Goal: Connect with others: Connect with other users

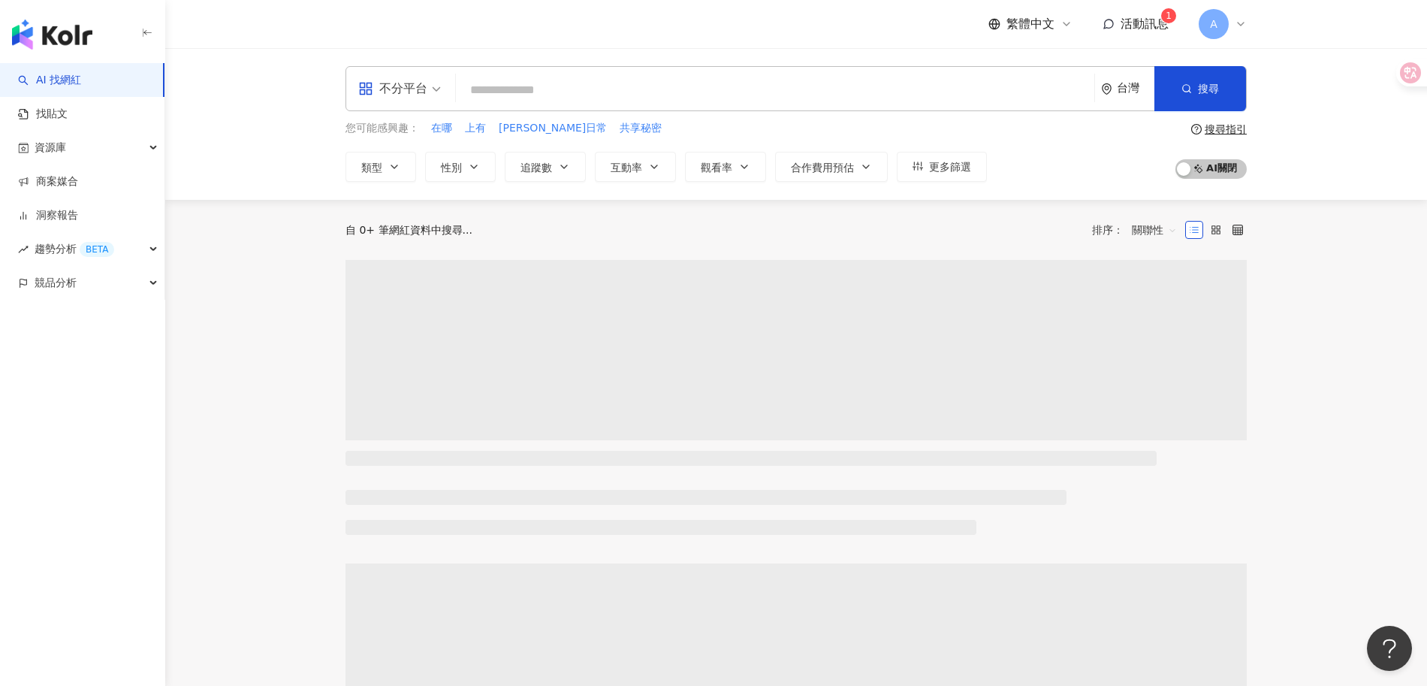
click at [1171, 23] on div "繁體中文 活動訊息 1 A" at bounding box center [1118, 24] width 258 height 30
click at [1155, 28] on span "活動訊息" at bounding box center [1145, 24] width 48 height 14
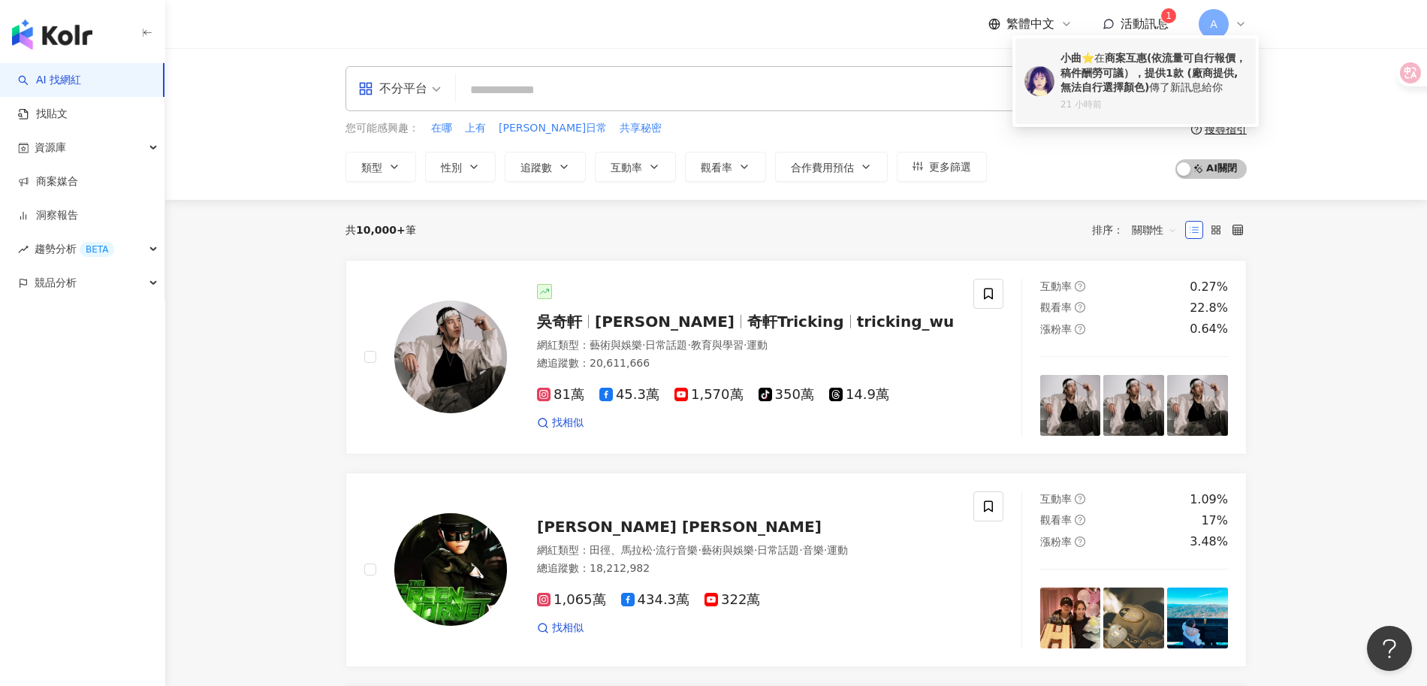
click at [1144, 91] on b "商案互惠(依流量可自行報價，稿件酬勞可議），提供1款 (廠商提供,無法自行選擇顏色)" at bounding box center [1154, 72] width 186 height 41
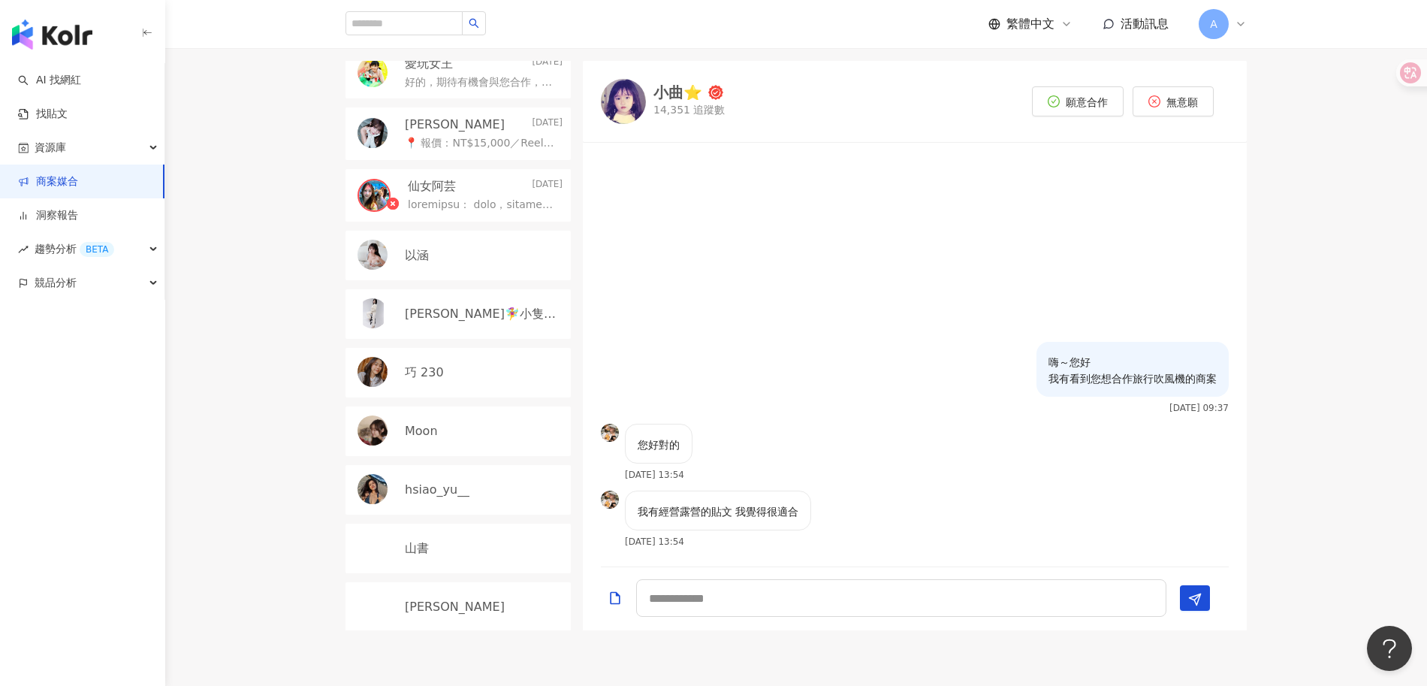
scroll to position [352, 0]
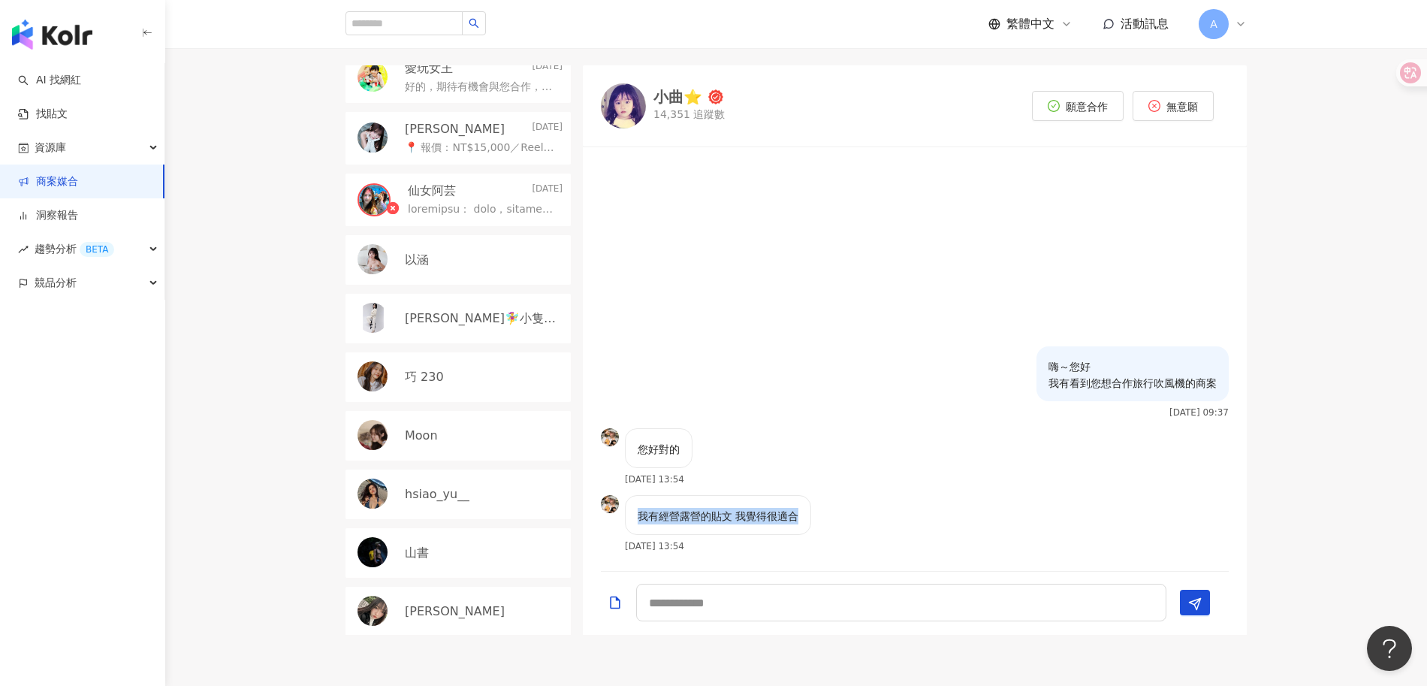
drag, startPoint x: 660, startPoint y: 515, endPoint x: 871, endPoint y: 515, distance: 211.1
click at [871, 515] on div "我有經營露營的貼文 我覺得很適合 2025/8/18 13:54" at bounding box center [915, 528] width 664 height 67
click at [782, 614] on textarea at bounding box center [901, 603] width 530 height 38
click at [919, 617] on textarea at bounding box center [901, 603] width 530 height 38
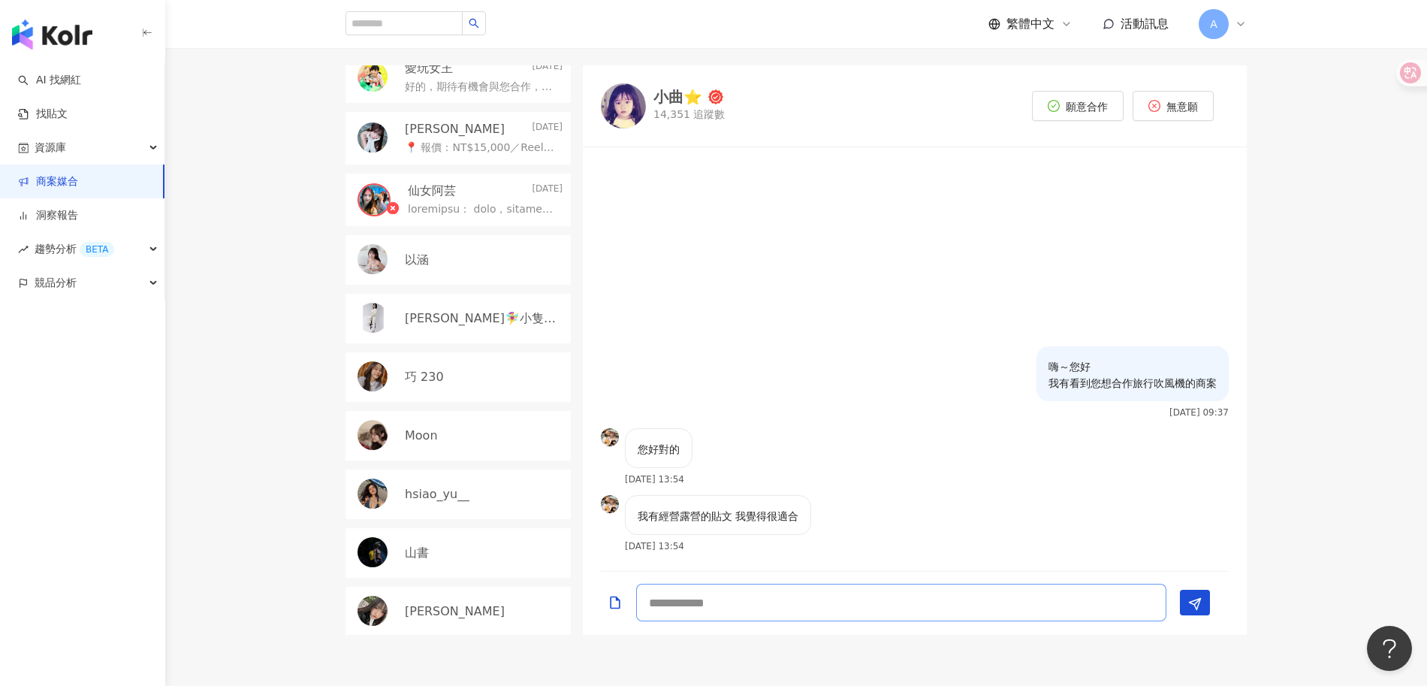
type textarea "*"
click at [1082, 107] on span "願意合作" at bounding box center [1087, 107] width 42 height 12
click at [733, 615] on textarea at bounding box center [901, 603] width 530 height 38
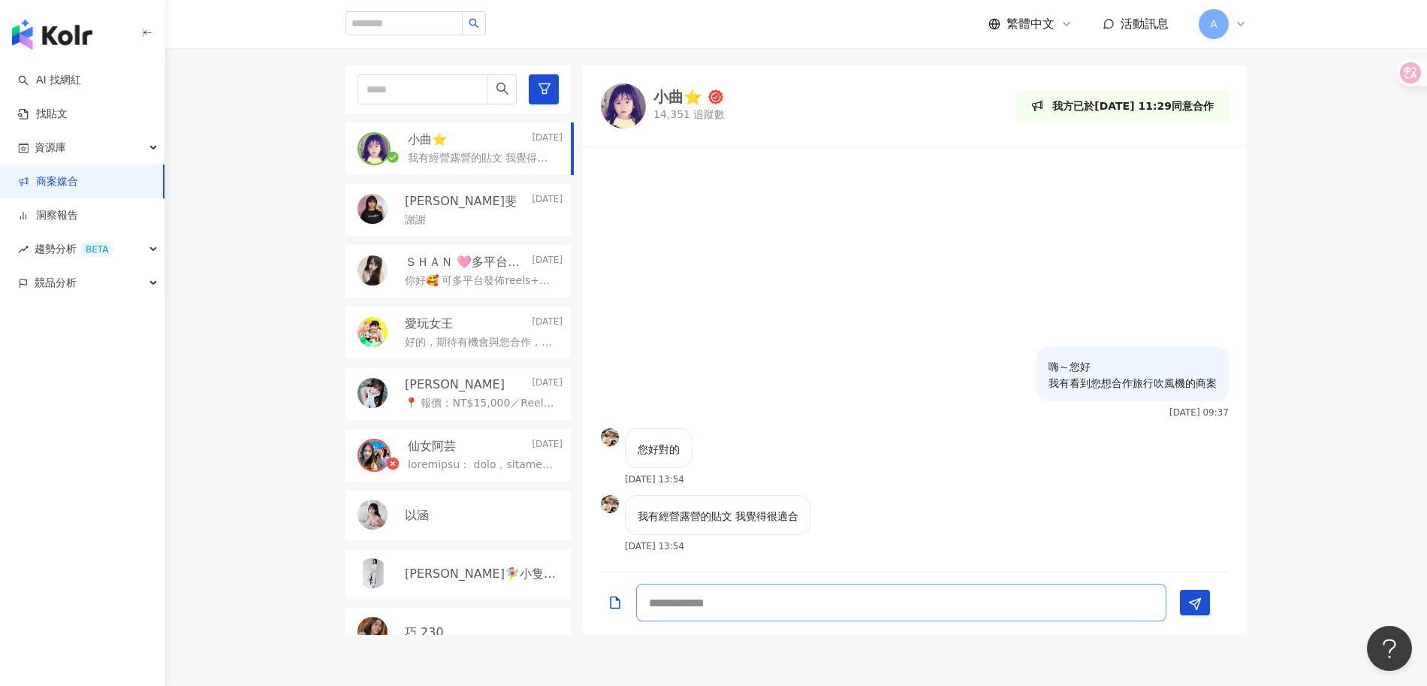
click at [736, 609] on textarea at bounding box center [901, 603] width 530 height 38
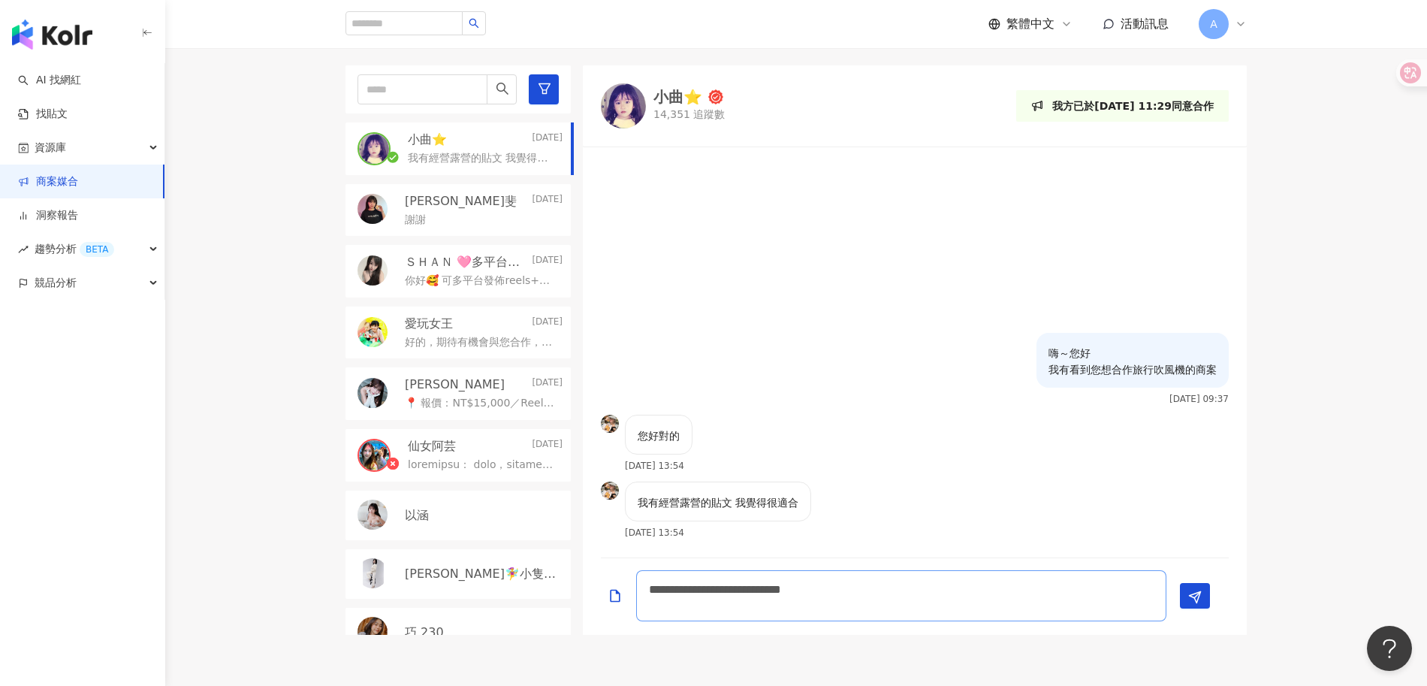
scroll to position [0, 0]
type textarea "**********"
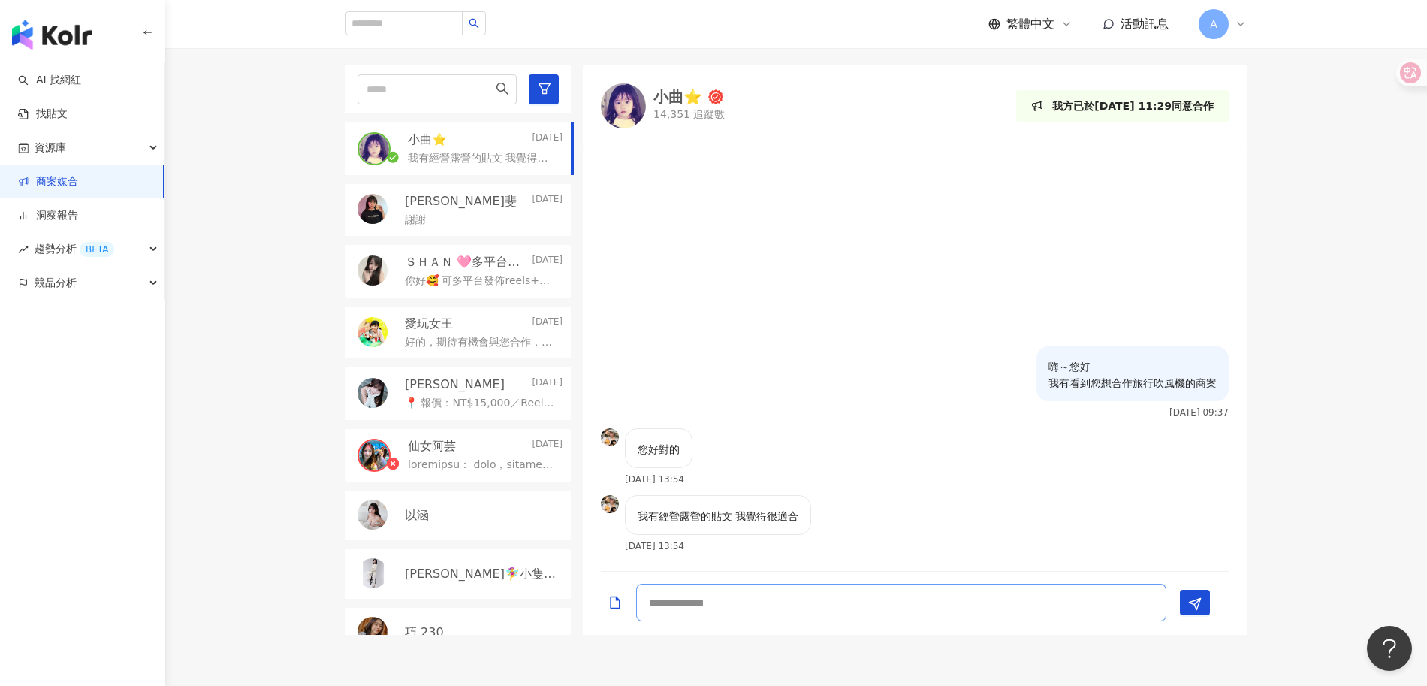
type textarea "*"
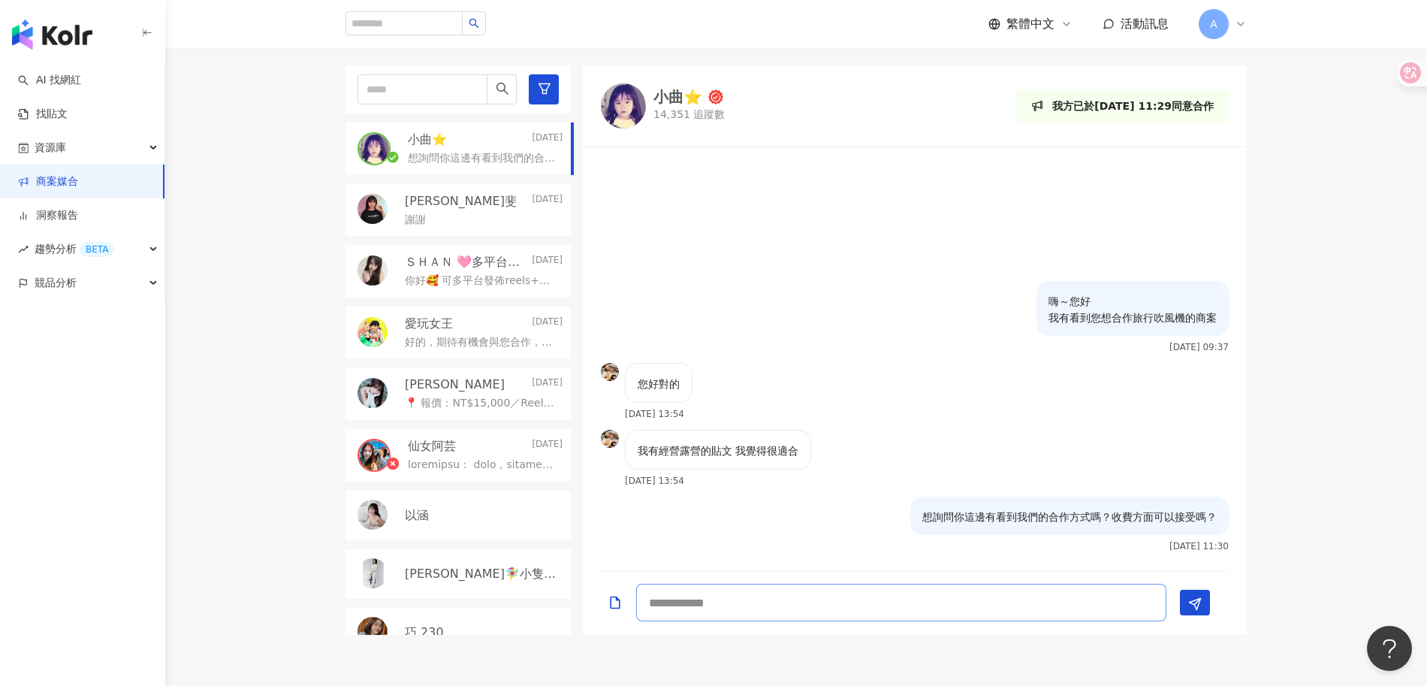
type textarea "*"
click at [738, 603] on textarea at bounding box center [901, 603] width 530 height 38
click at [787, 606] on textarea at bounding box center [901, 603] width 530 height 38
click at [681, 96] on div "小曲⭐️" at bounding box center [678, 96] width 49 height 15
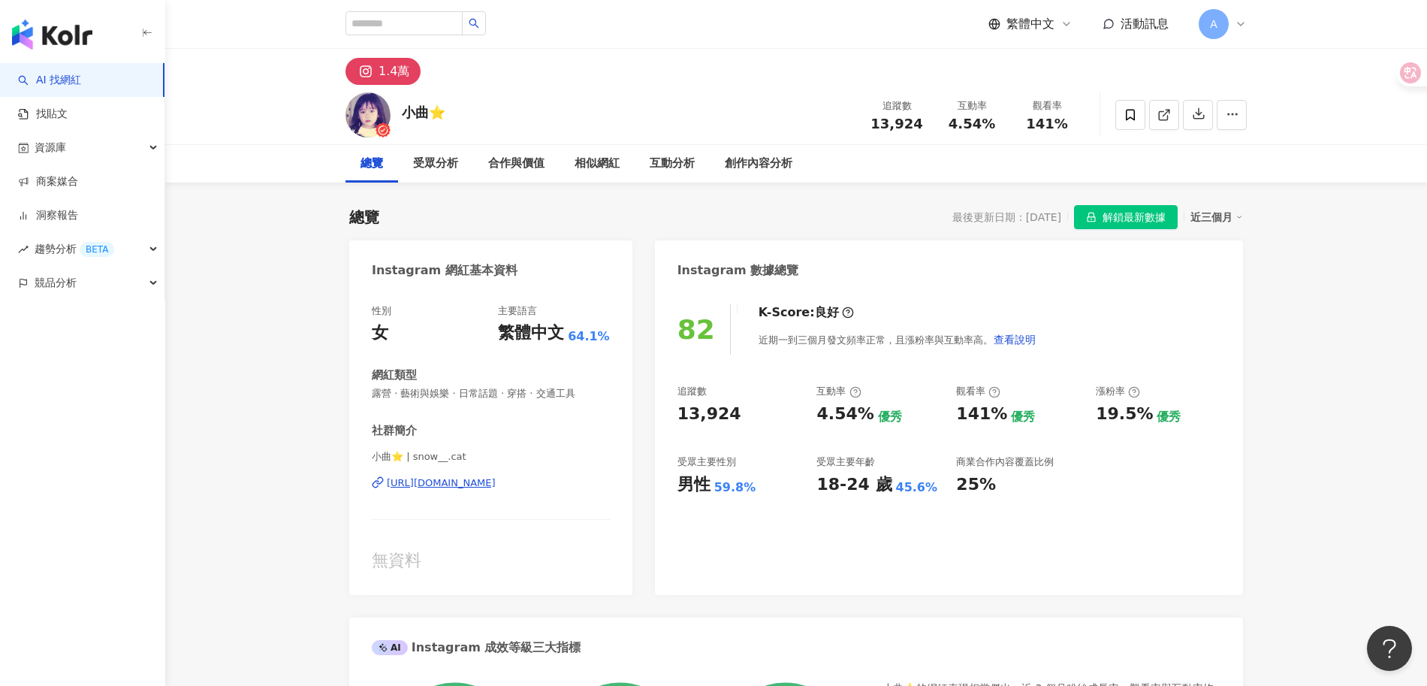
click at [496, 488] on div "[URL][DOMAIN_NAME]" at bounding box center [441, 483] width 109 height 14
click at [683, 97] on div "小曲⭐️ 追蹤數 13,924 互動率 4.54% 觀看率 141%" at bounding box center [797, 114] width 962 height 59
click at [78, 189] on link "商案媒合" at bounding box center [48, 181] width 60 height 15
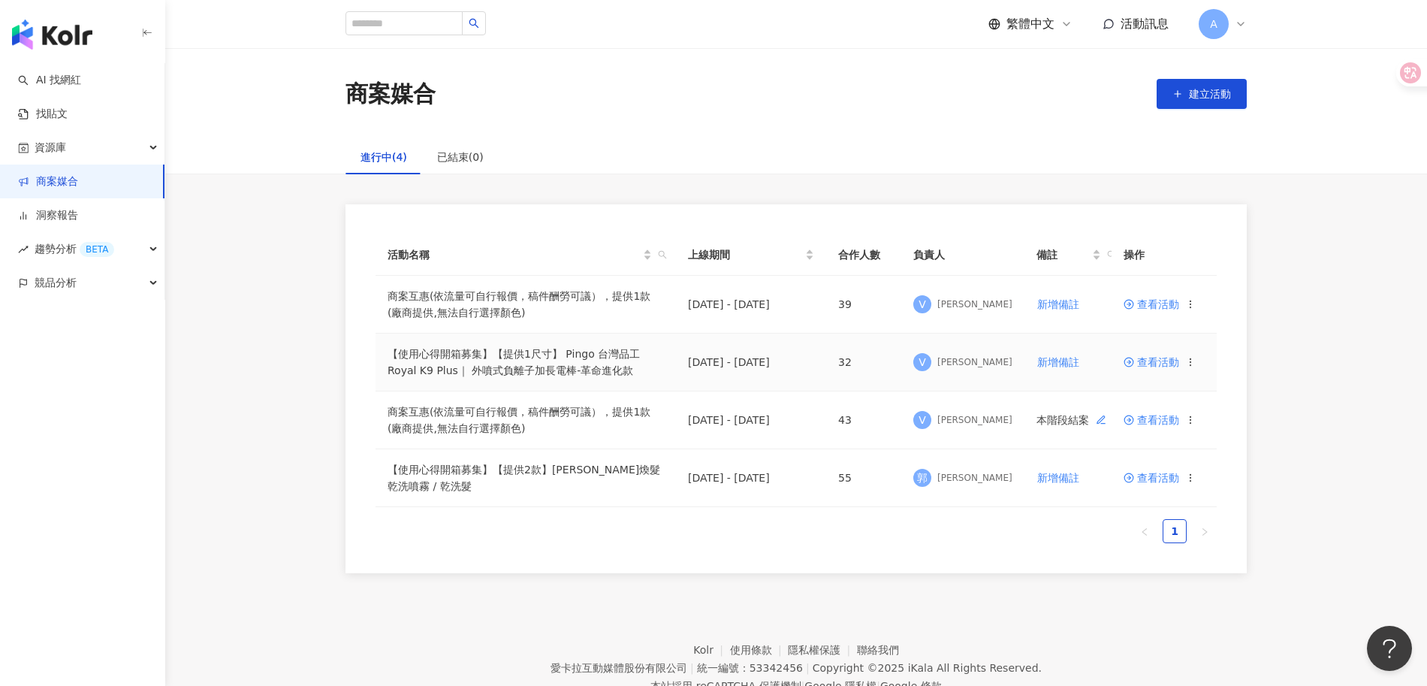
click at [1159, 357] on span "查看活動" at bounding box center [1152, 362] width 56 height 11
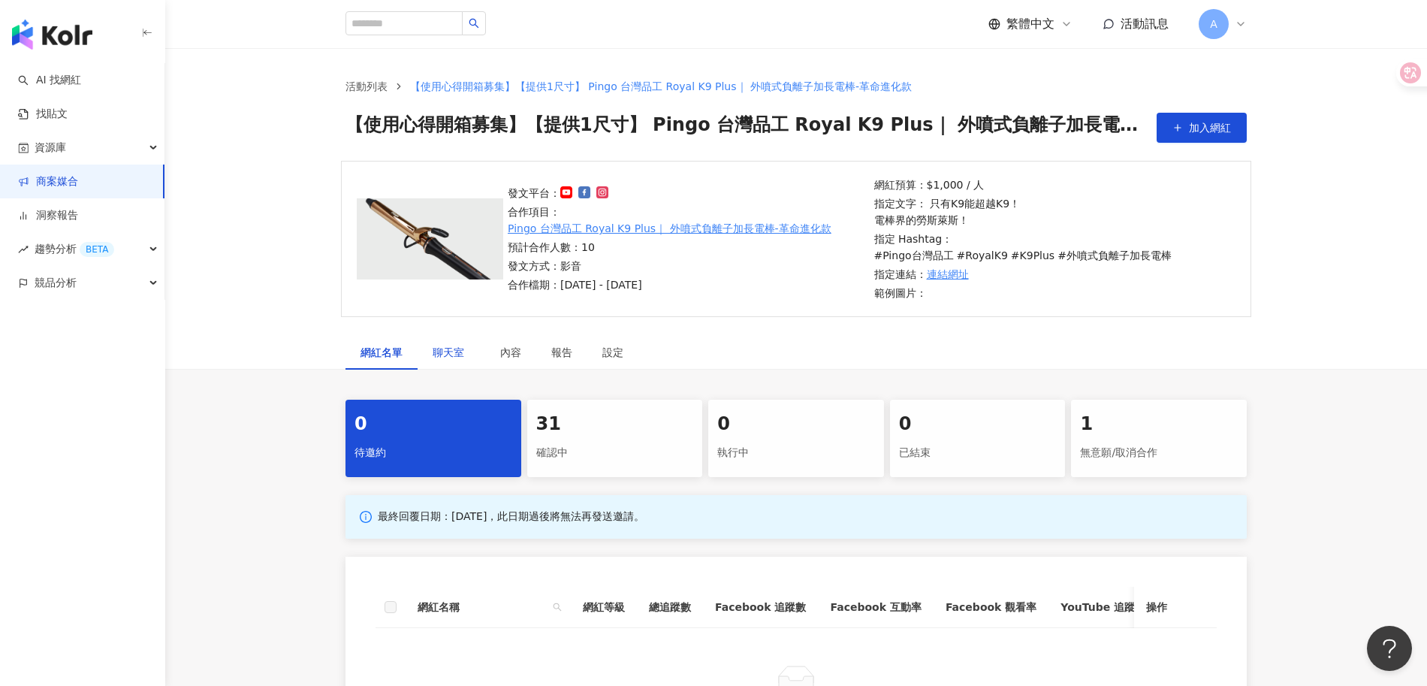
click at [447, 344] on div "聊天室" at bounding box center [452, 352] width 38 height 17
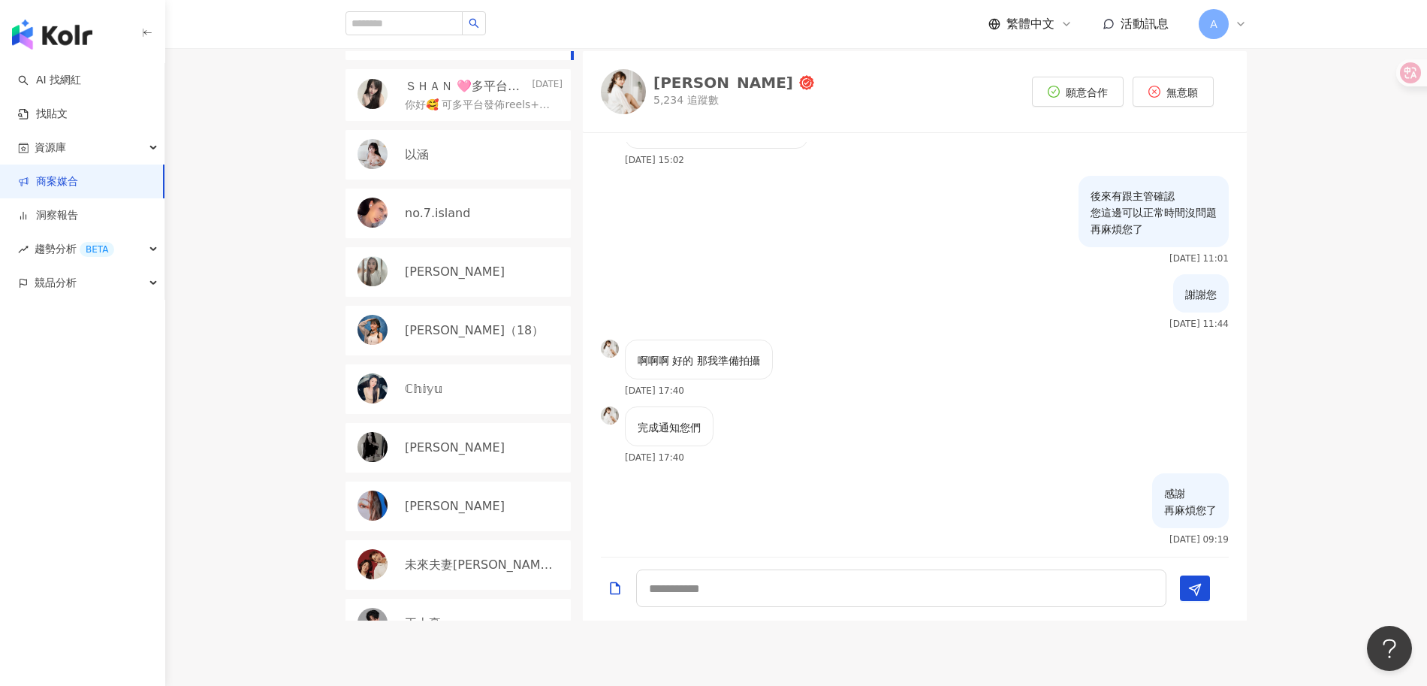
scroll to position [467, 0]
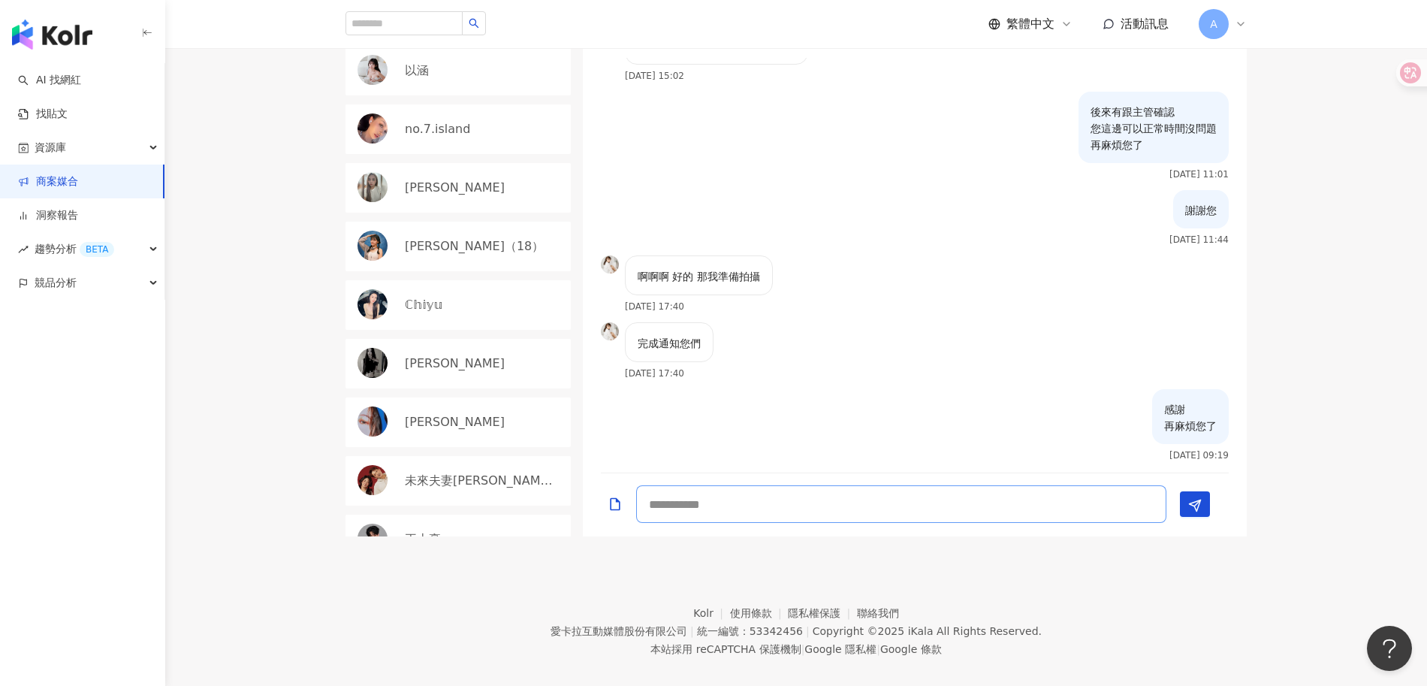
click at [924, 485] on textarea at bounding box center [901, 504] width 530 height 38
click at [914, 491] on textarea at bounding box center [901, 504] width 530 height 38
type textarea "*"
type textarea "********"
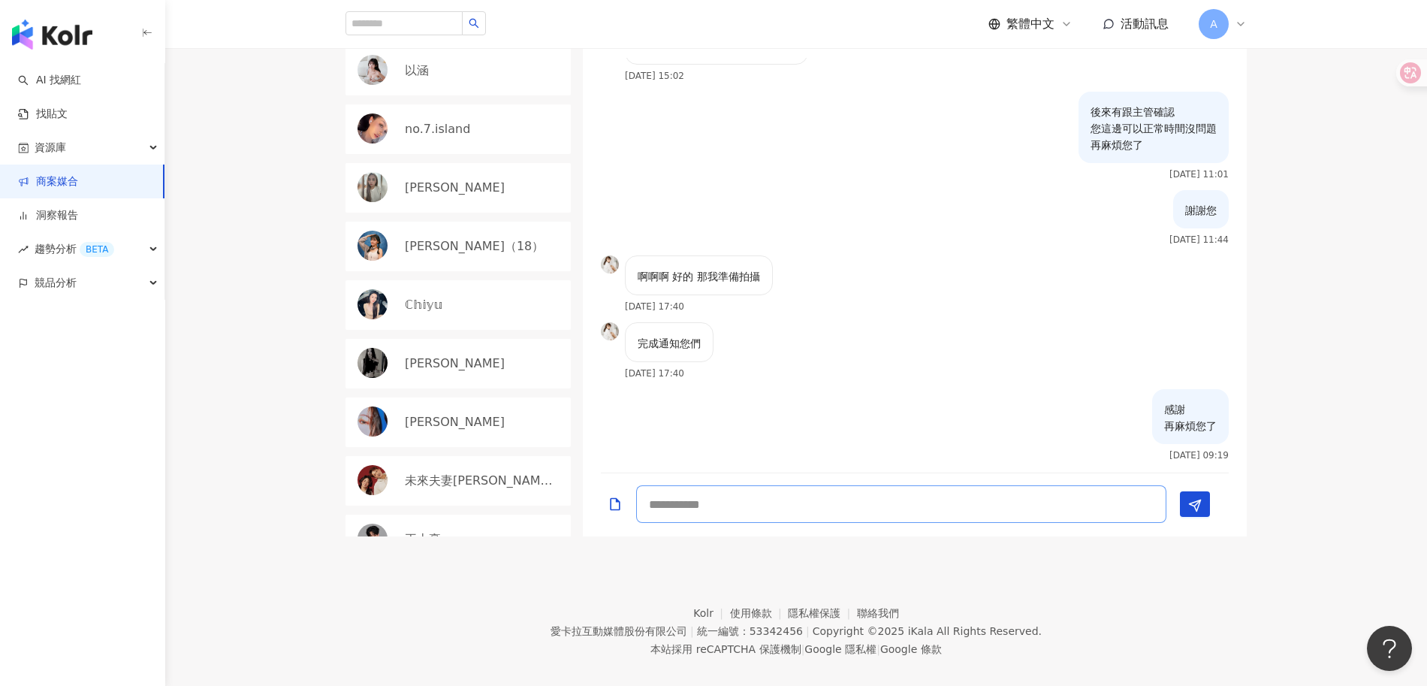
scroll to position [1654, 0]
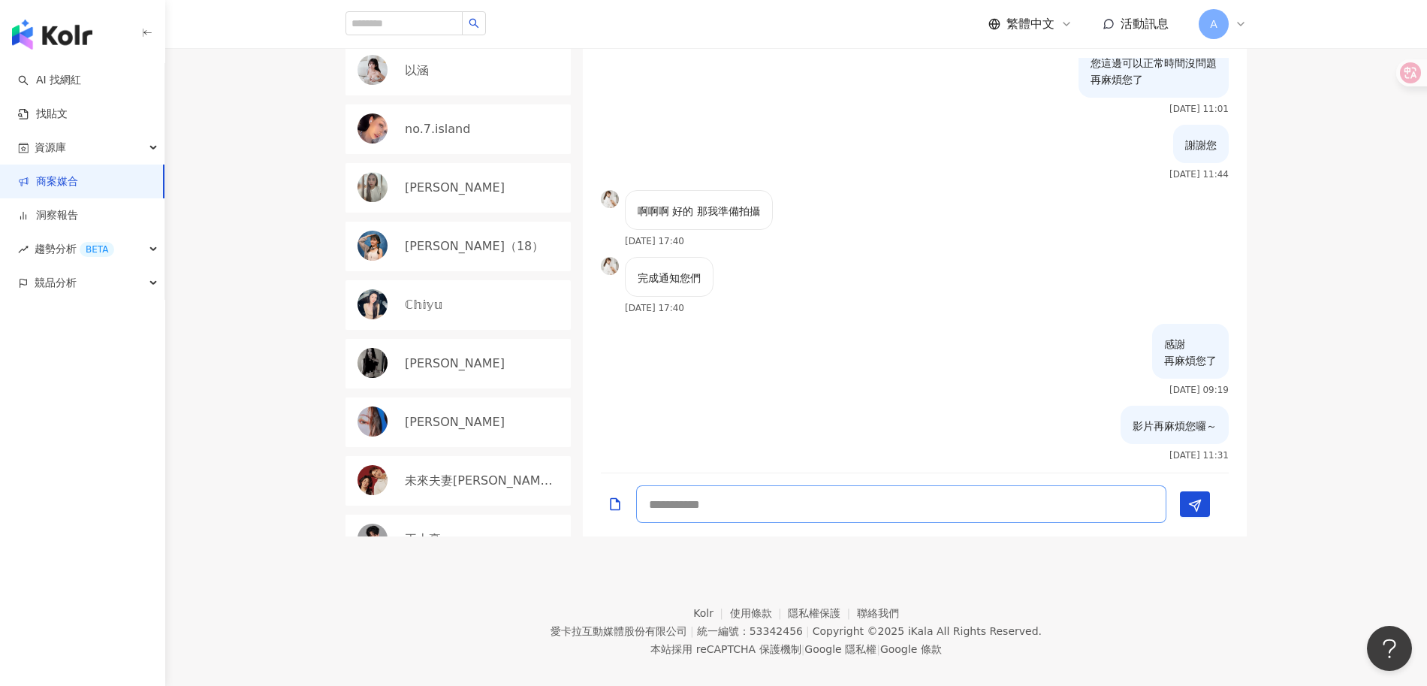
type textarea "*"
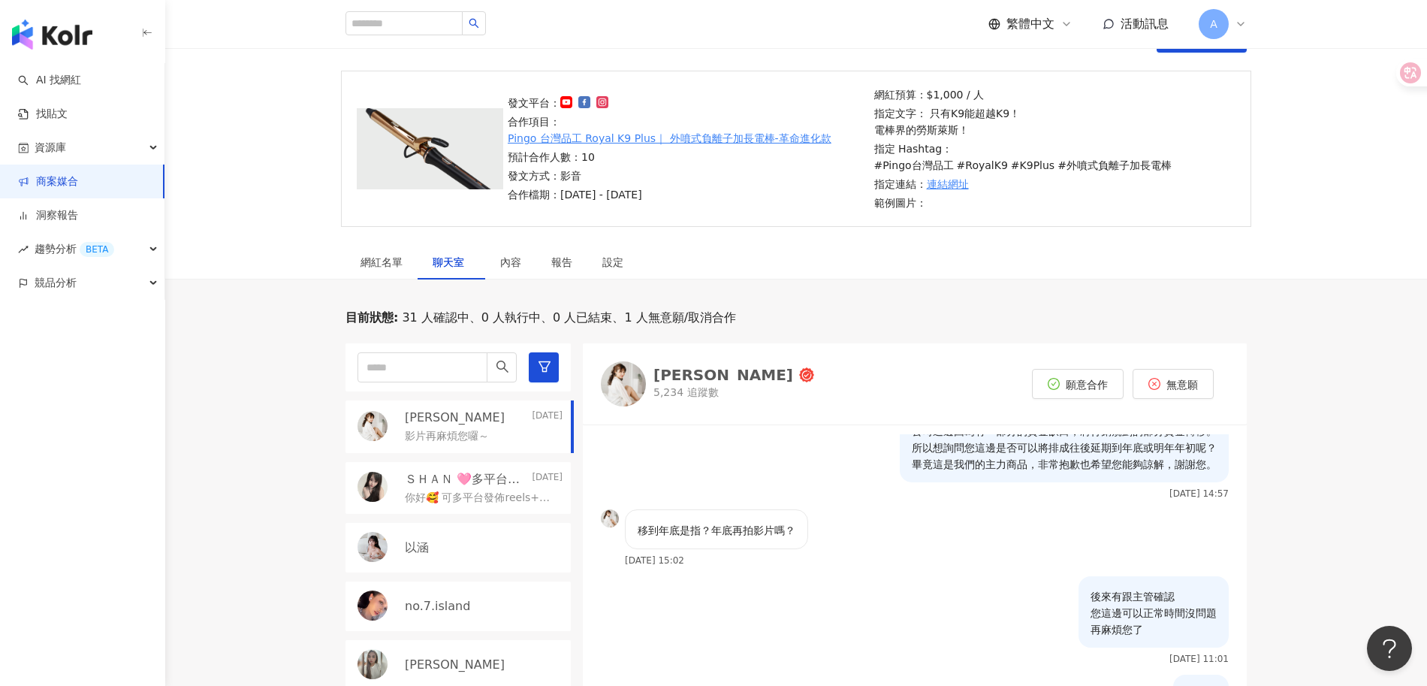
scroll to position [92, 0]
